Goal: Use online tool/utility: Utilize a website feature to perform a specific function

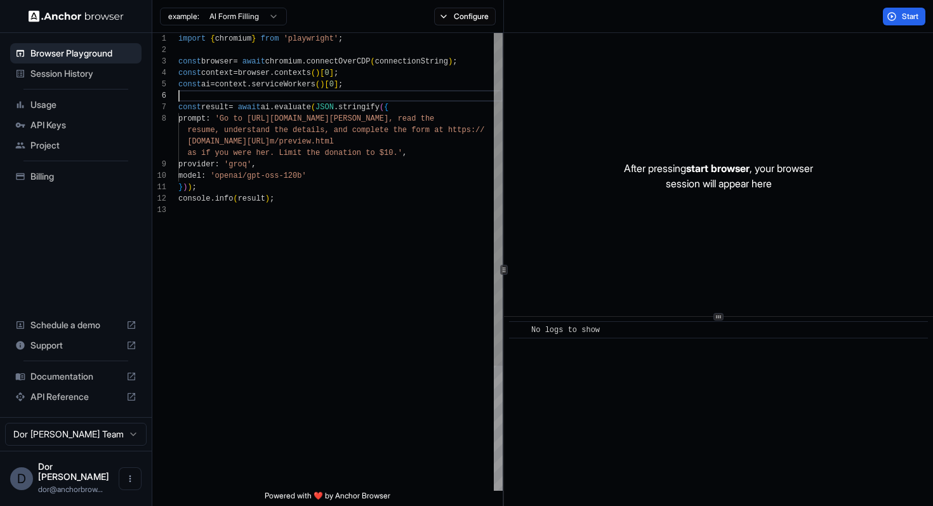
scroll to position [57, 0]
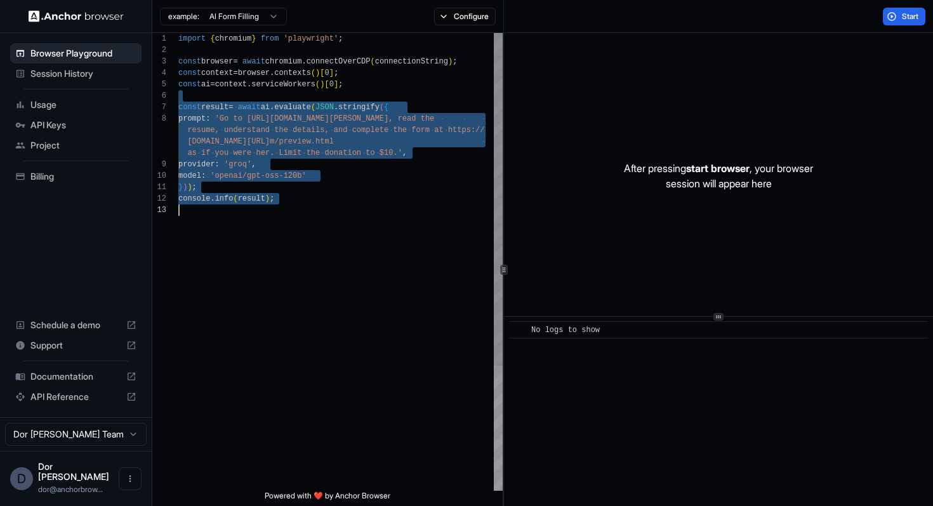
drag, startPoint x: 239, startPoint y: 95, endPoint x: 239, endPoint y: 260, distance: 164.4
click at [239, 260] on div "import { chromium } from 'playwright' ; const browser = await chromium . connec…" at bounding box center [340, 347] width 324 height 629
type textarea "**********"
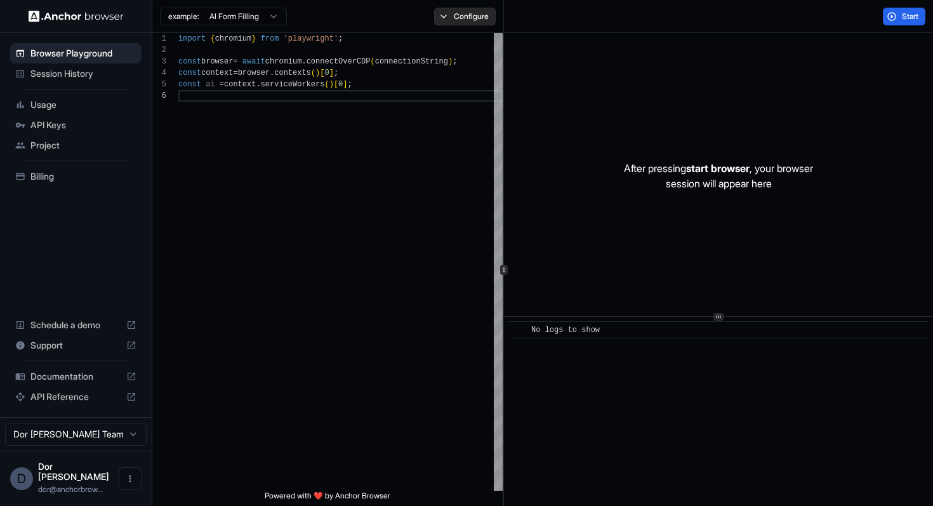
click at [470, 15] on button "Configure" at bounding box center [465, 17] width 62 height 18
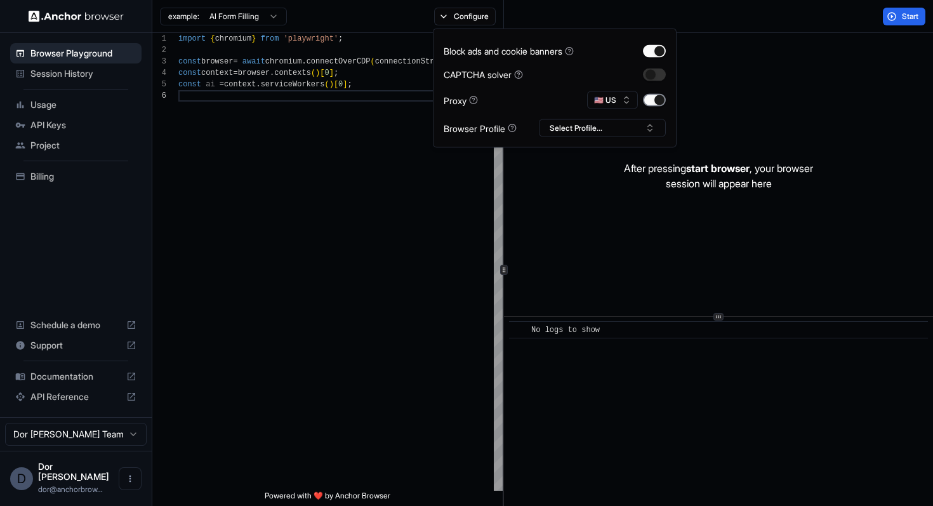
click at [661, 100] on button "button" at bounding box center [654, 100] width 23 height 13
click at [725, 11] on div "Start" at bounding box center [719, 16] width 430 height 33
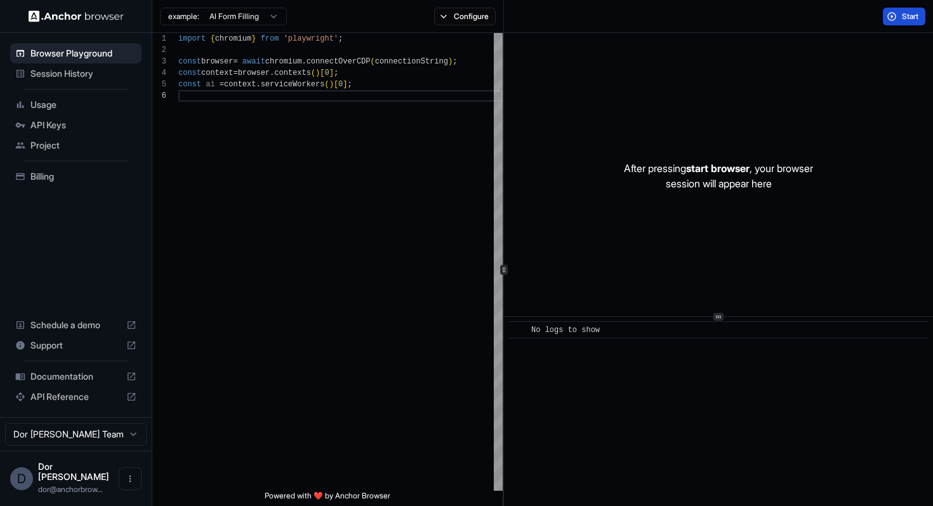
click at [911, 18] on span "Start" at bounding box center [911, 16] width 18 height 10
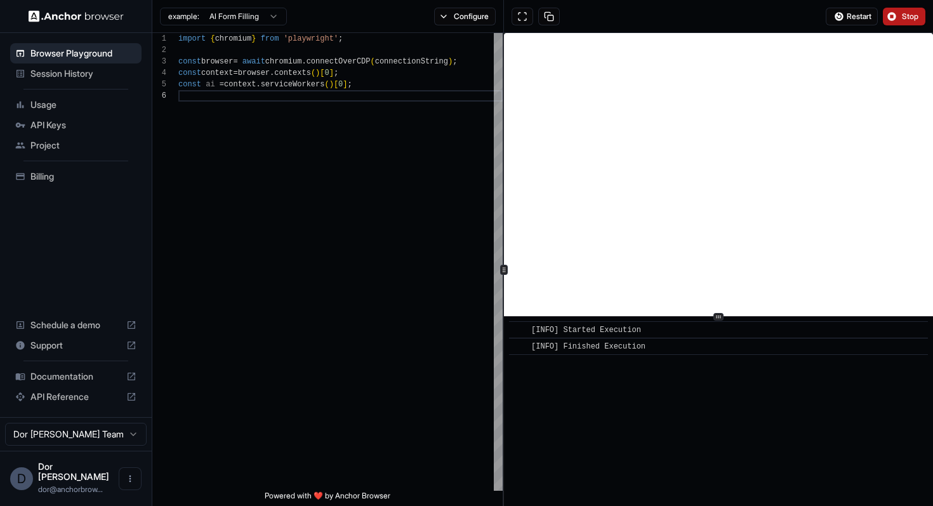
click at [618, 16] on div "Restart Stop" at bounding box center [719, 16] width 430 height 33
click at [897, 15] on button "Stop" at bounding box center [904, 17] width 43 height 18
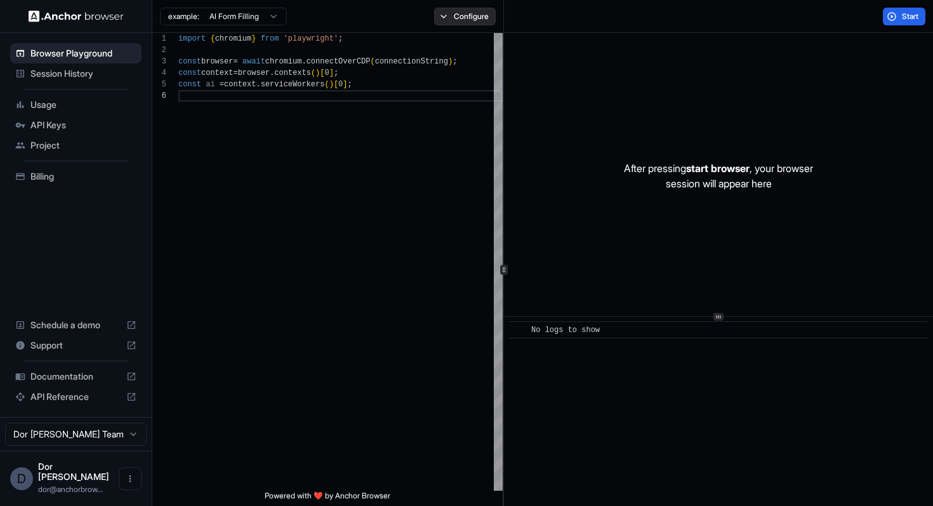
click at [466, 18] on button "Configure" at bounding box center [465, 17] width 62 height 18
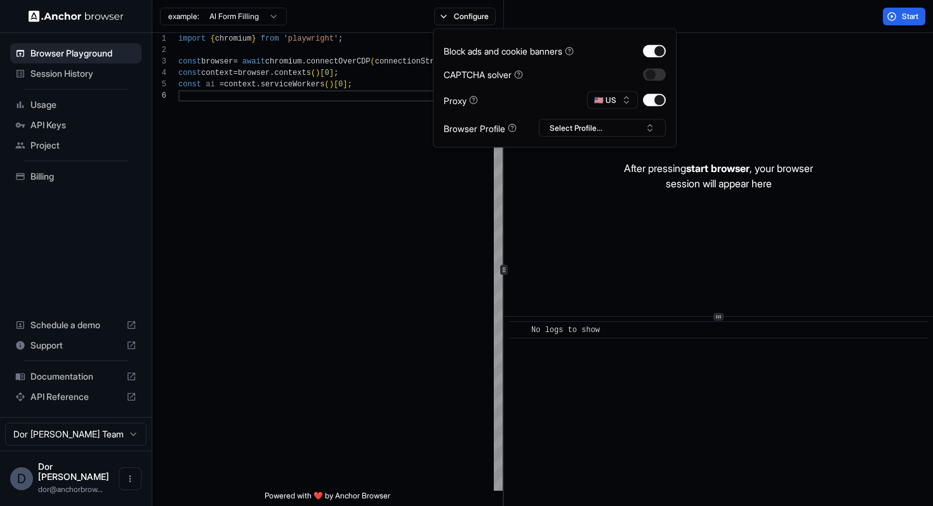
click at [722, 16] on div "Start" at bounding box center [719, 16] width 430 height 33
